Goal: Task Accomplishment & Management: Understand process/instructions

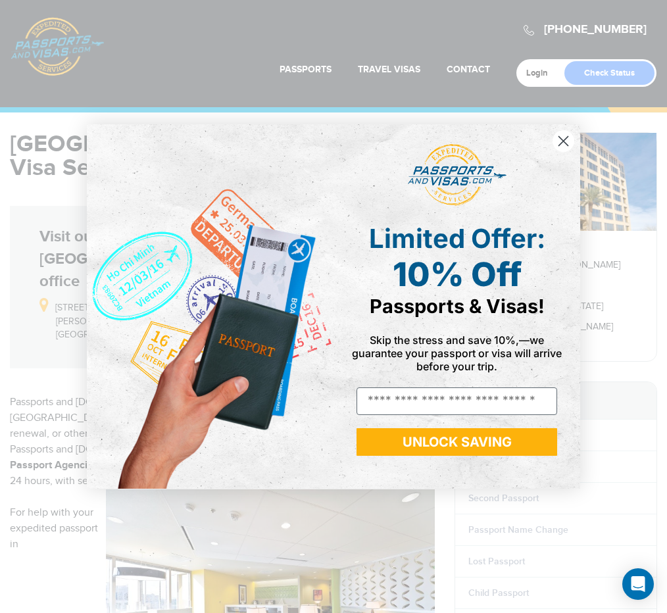
click at [559, 139] on circle "Close dialog" at bounding box center [564, 141] width 22 height 22
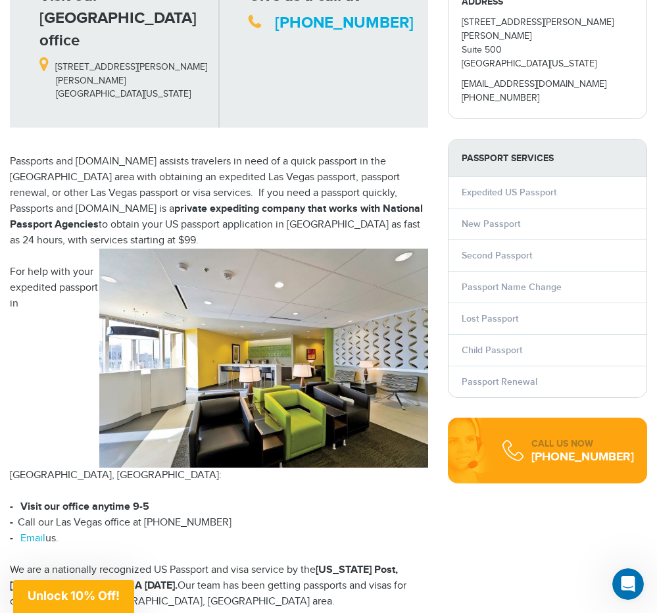
scroll to position [225, 0]
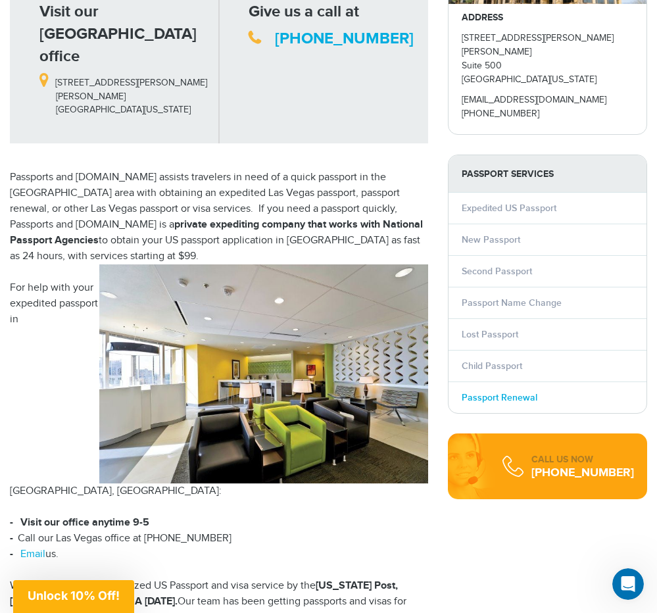
click at [488, 392] on link "Passport Renewal" at bounding box center [500, 397] width 76 height 11
